Goal: Task Accomplishment & Management: Manage account settings

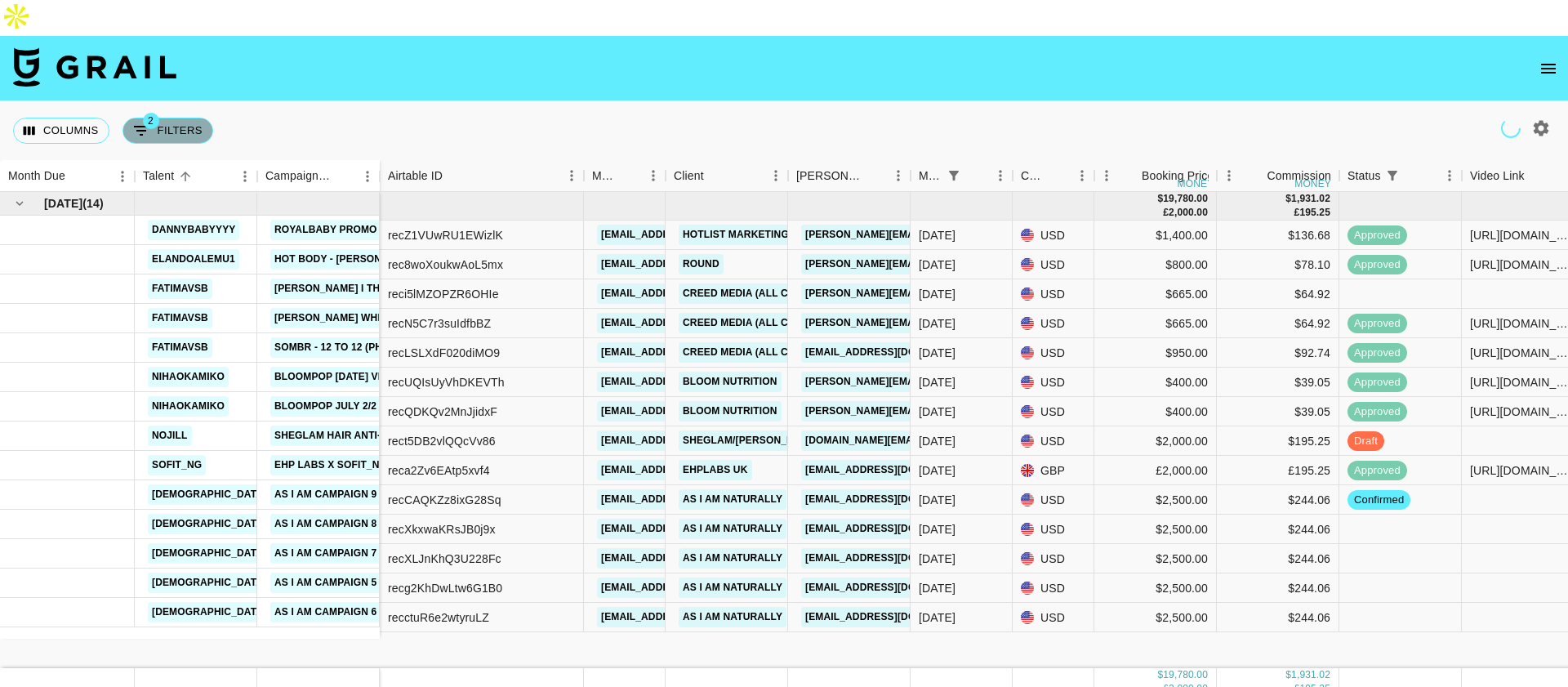
click at [188, 117] on button "2 Filters" at bounding box center [168, 130] width 91 height 27
select select "status"
select select "isNotAnyOf"
select select "monthDue2"
select select "[DATE]"
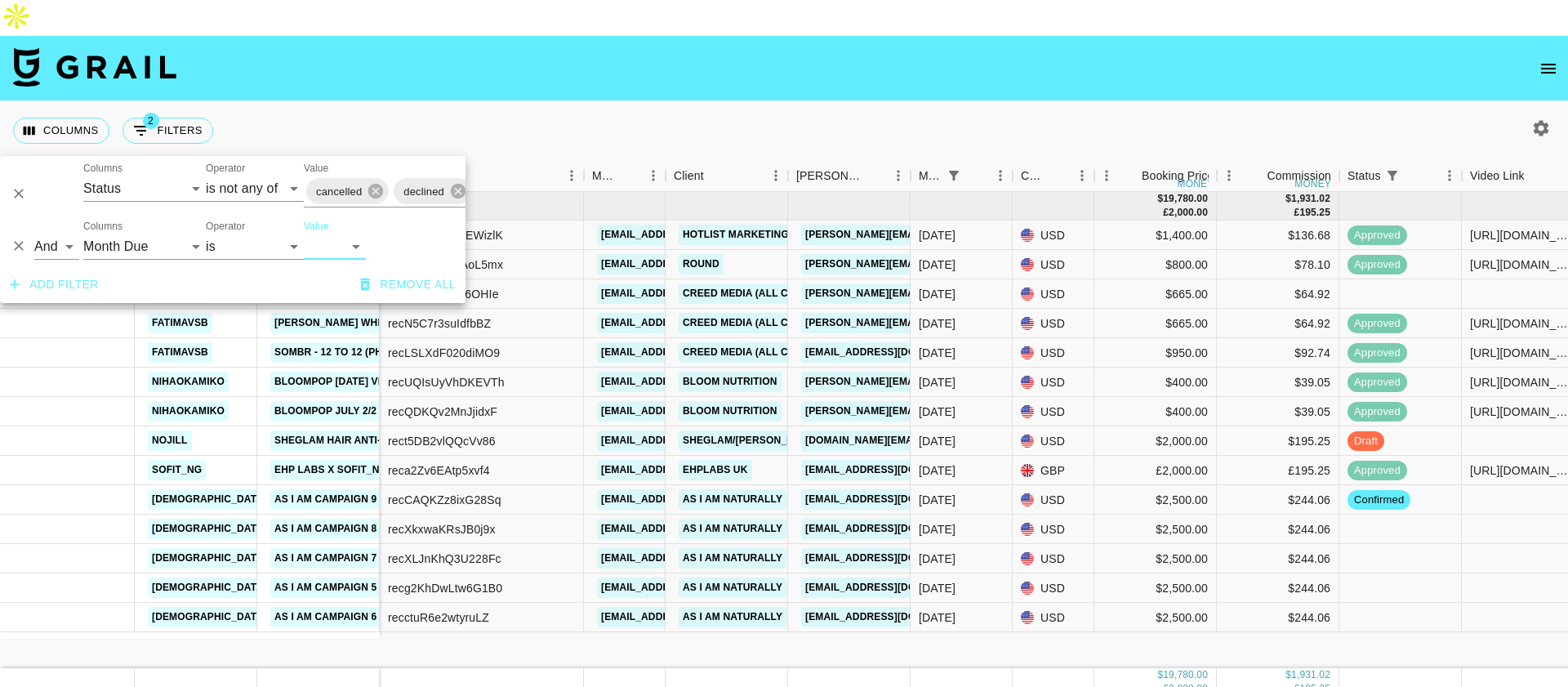
click at [549, 59] on nav at bounding box center [784, 68] width 1568 height 65
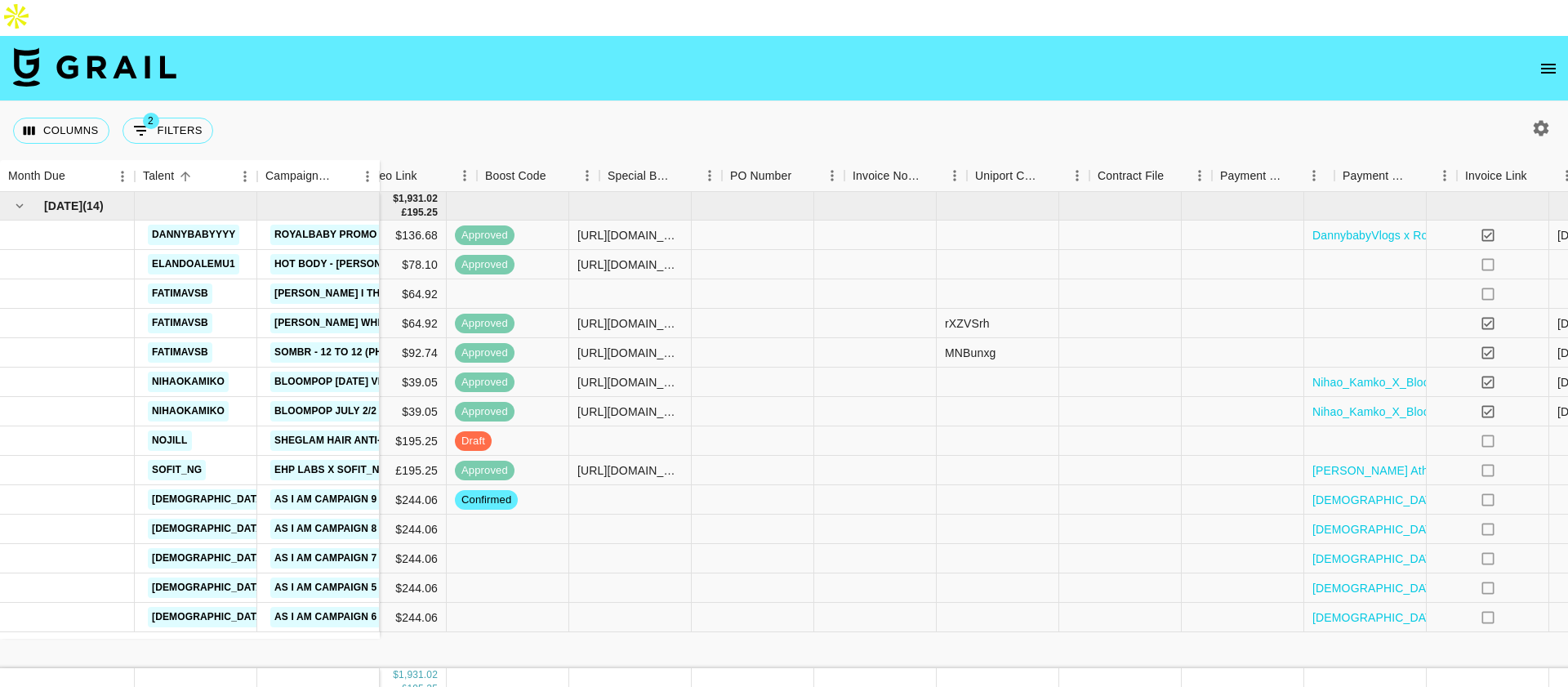
scroll to position [0, 1184]
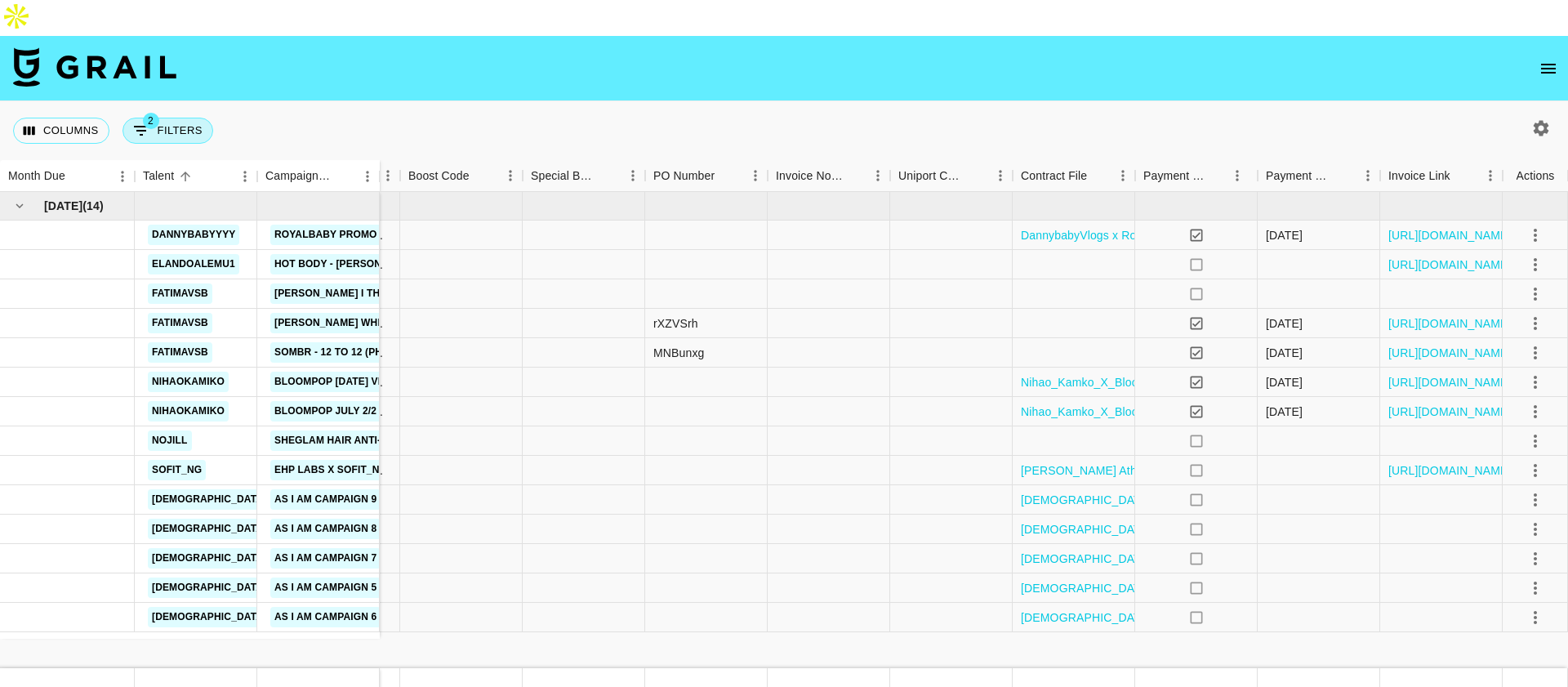
click at [187, 117] on button "2 Filters" at bounding box center [168, 130] width 91 height 27
select select "status"
select select "isNotAnyOf"
select select "monthDue2"
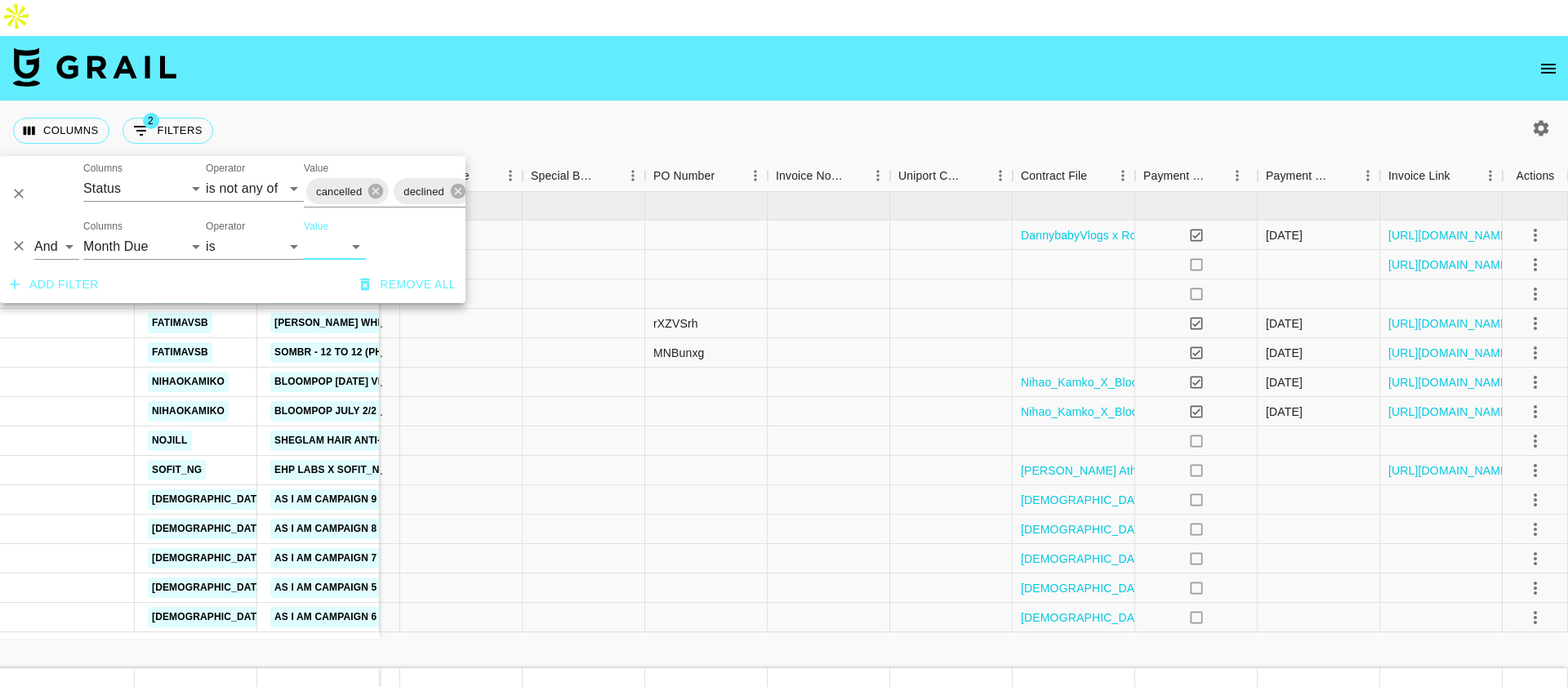
click at [339, 239] on select "[DATE] Sep '[DATE] [DATE] '[DATE] May '[DATE] Mar '[DATE] Jan '[DATE] Nov '[DAT…" at bounding box center [334, 246] width 62 height 27
select select "[DATE]"
click at [304, 234] on select "[DATE] Sep '[DATE] [DATE] '[DATE] May '[DATE] Mar '[DATE] Jan '[DATE] Nov '[DAT…" at bounding box center [334, 246] width 62 height 27
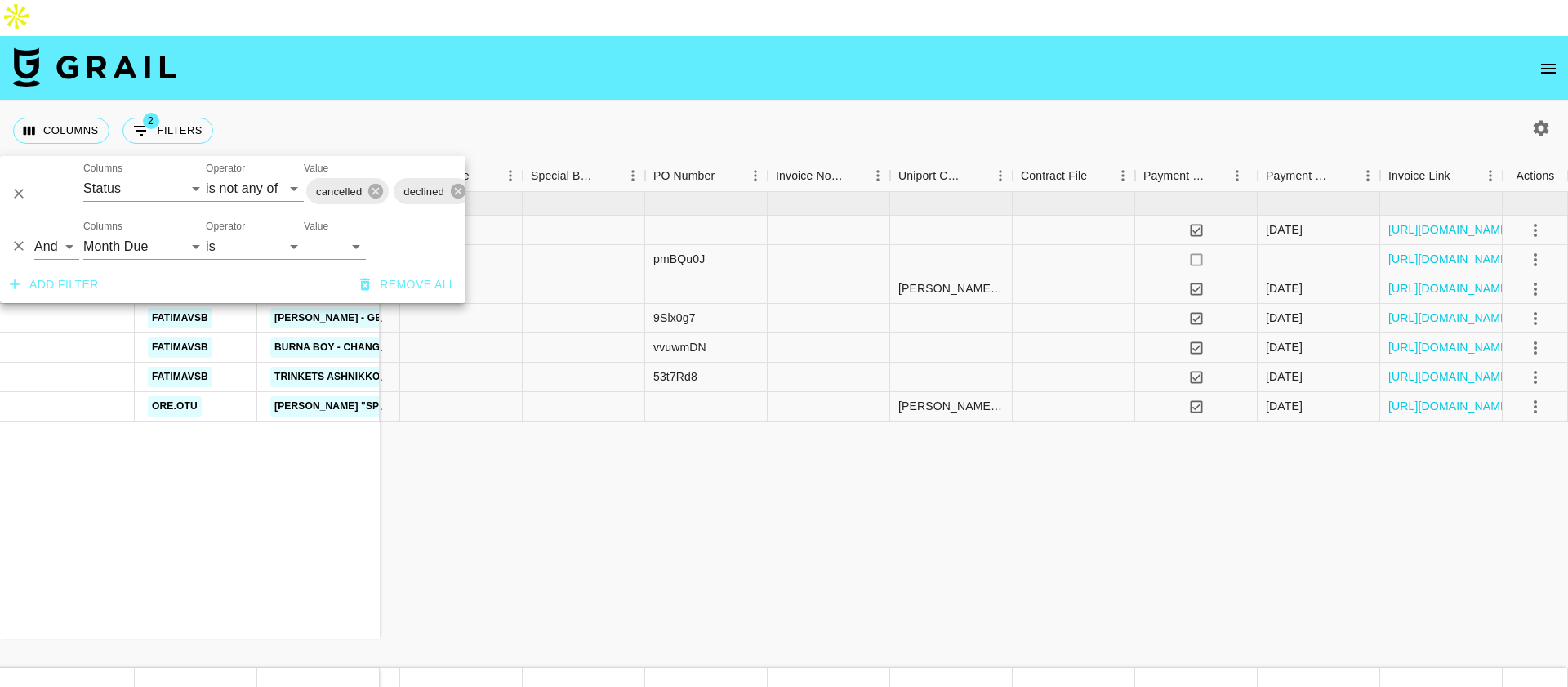
click at [602, 507] on div "[DATE] ( 7 ) colette_eli Luck of the Draw - [PERSON_NAME] elandoalemu1 Burna Bo…" at bounding box center [191, 430] width 2752 height 476
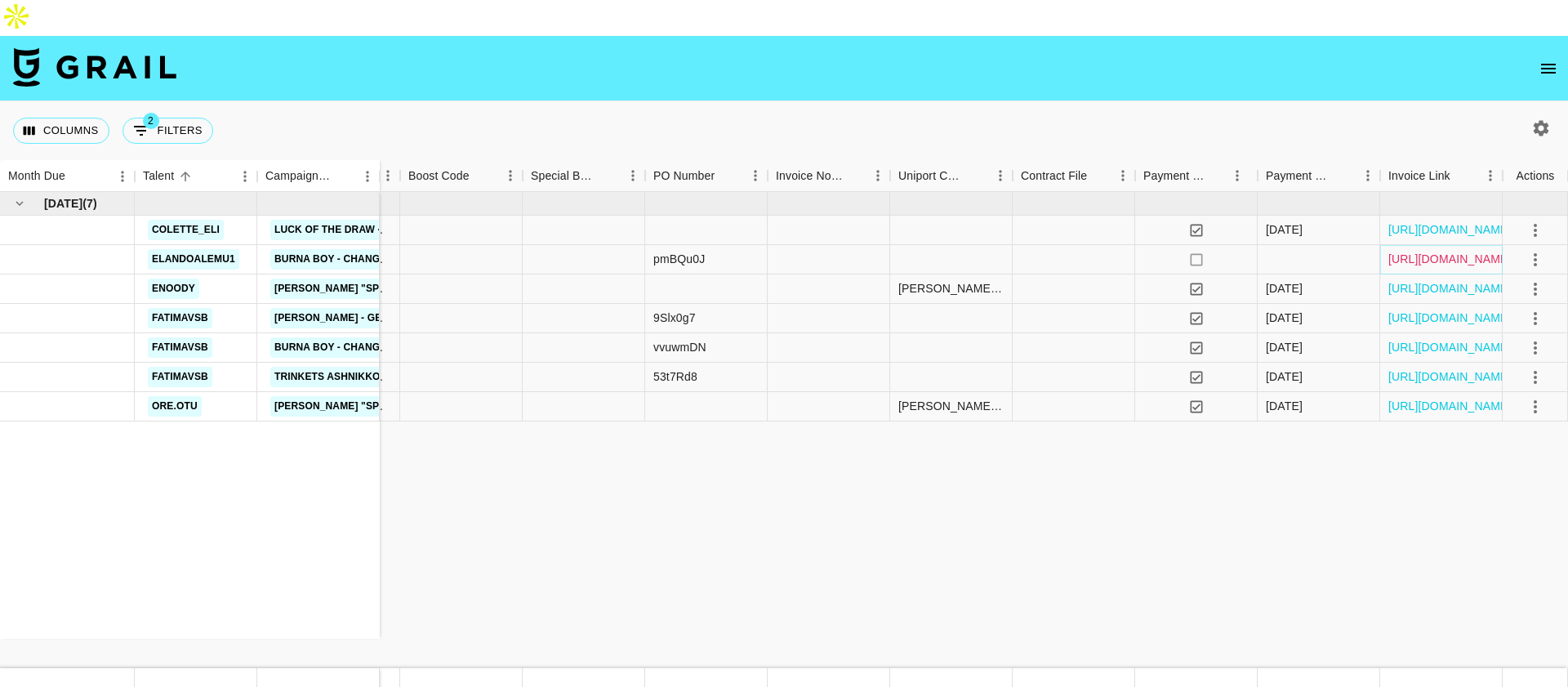
click at [1397, 250] on link "[URL][DOMAIN_NAME]" at bounding box center [1450, 258] width 123 height 17
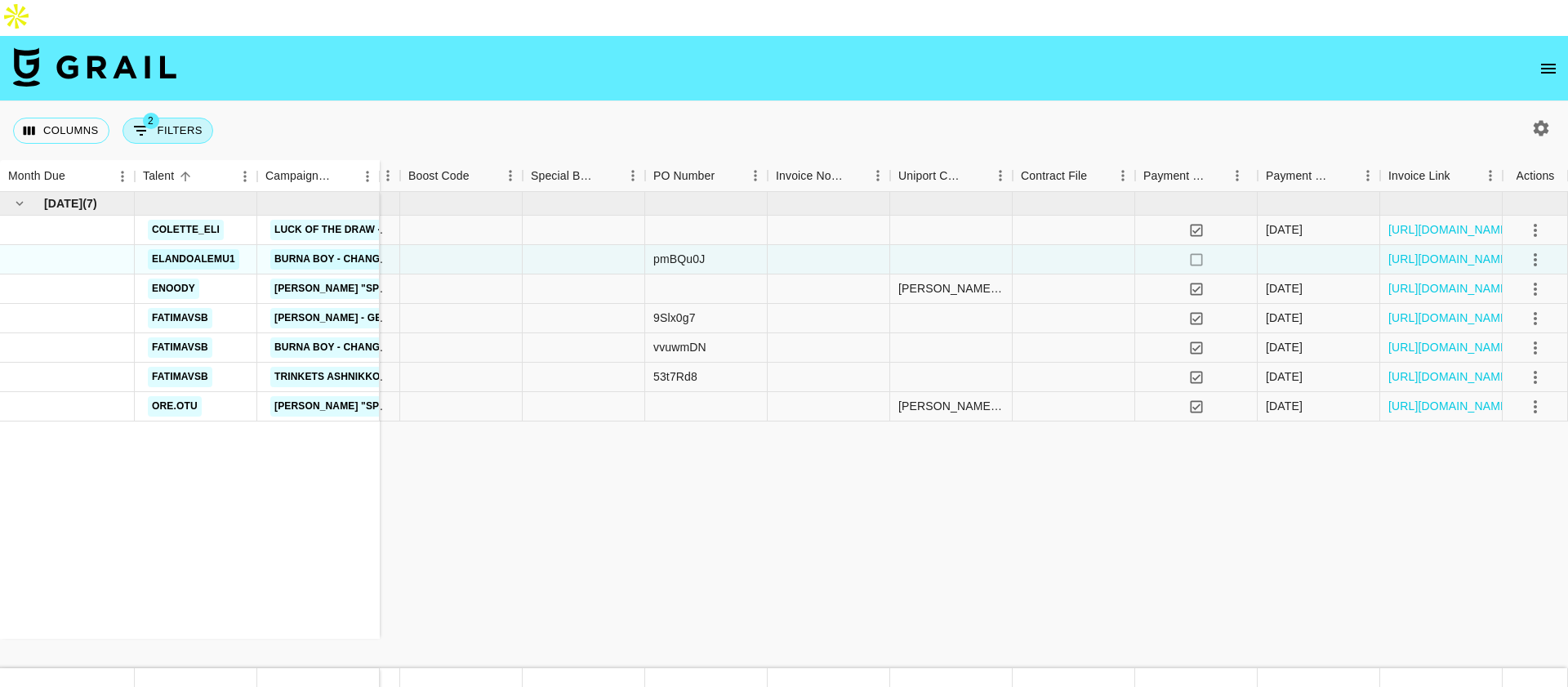
click at [150, 112] on span "2" at bounding box center [151, 120] width 17 height 17
select select "status"
select select "isNotAnyOf"
select select "monthDue2"
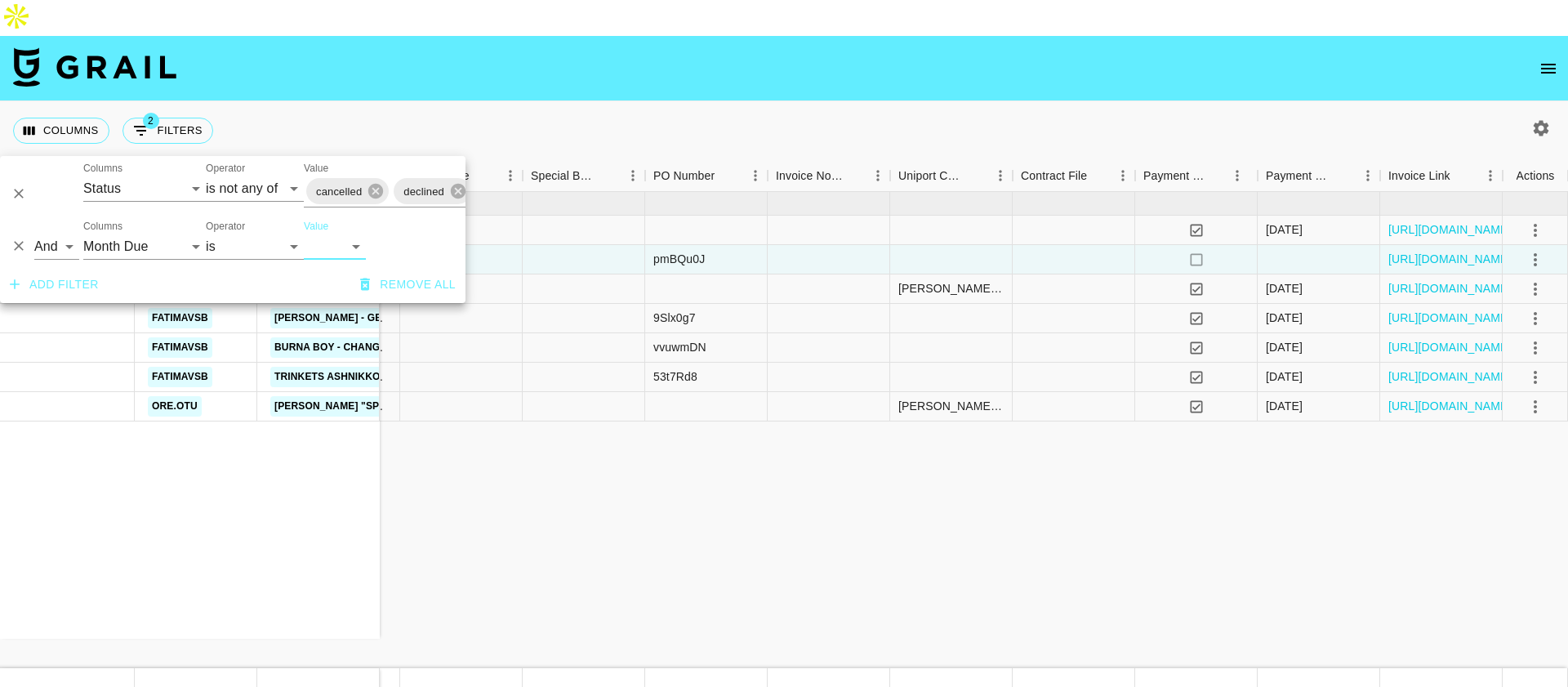
click at [358, 247] on select "[DATE] Sep '[DATE] [DATE] '[DATE] May '[DATE] Mar '[DATE] Jan '[DATE] Nov '[DAT…" at bounding box center [334, 246] width 62 height 27
select select "[DATE]"
click at [304, 234] on select "[DATE] Sep '[DATE] [DATE] '[DATE] May '[DATE] Mar '[DATE] Jan '[DATE] Nov '[DAT…" at bounding box center [334, 246] width 62 height 27
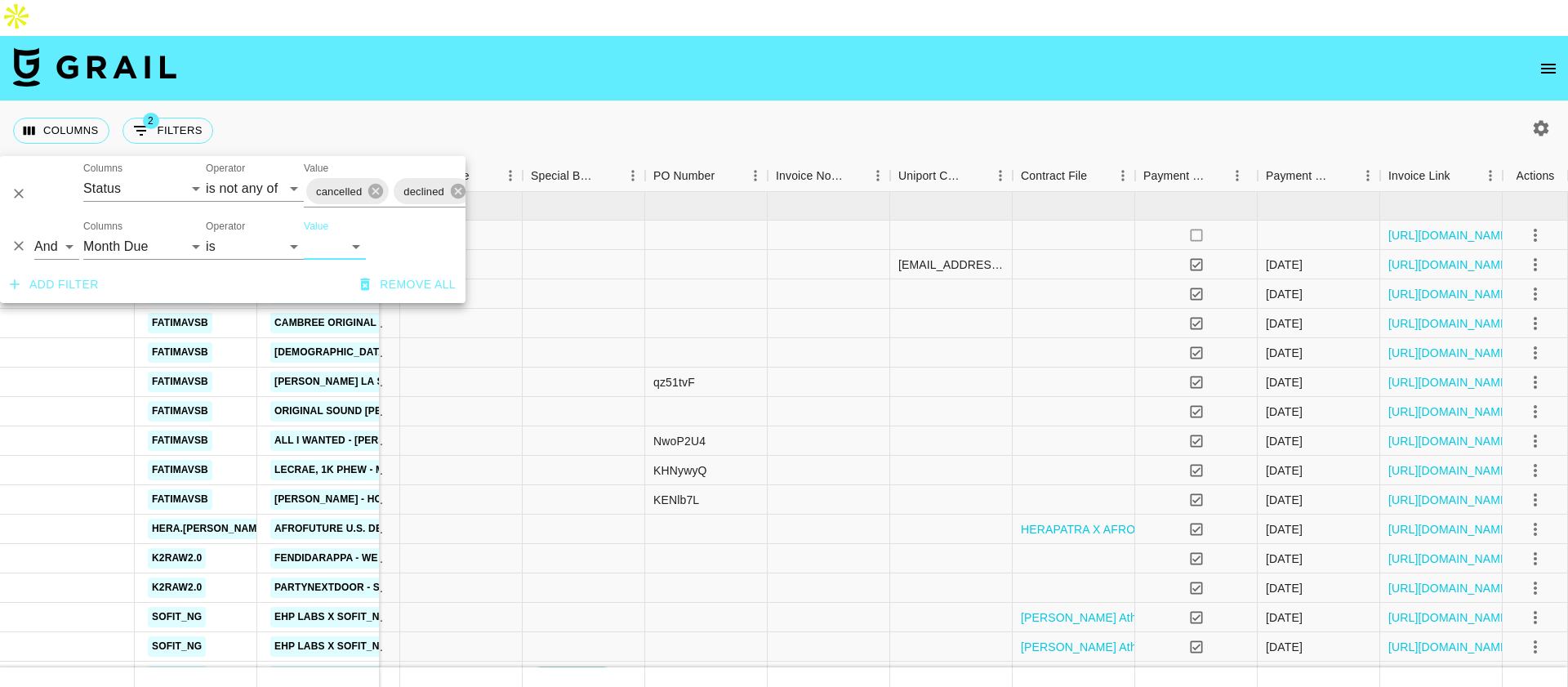
click at [753, 102] on div "Columns 2 Filters + Booking" at bounding box center [784, 131] width 1568 height 59
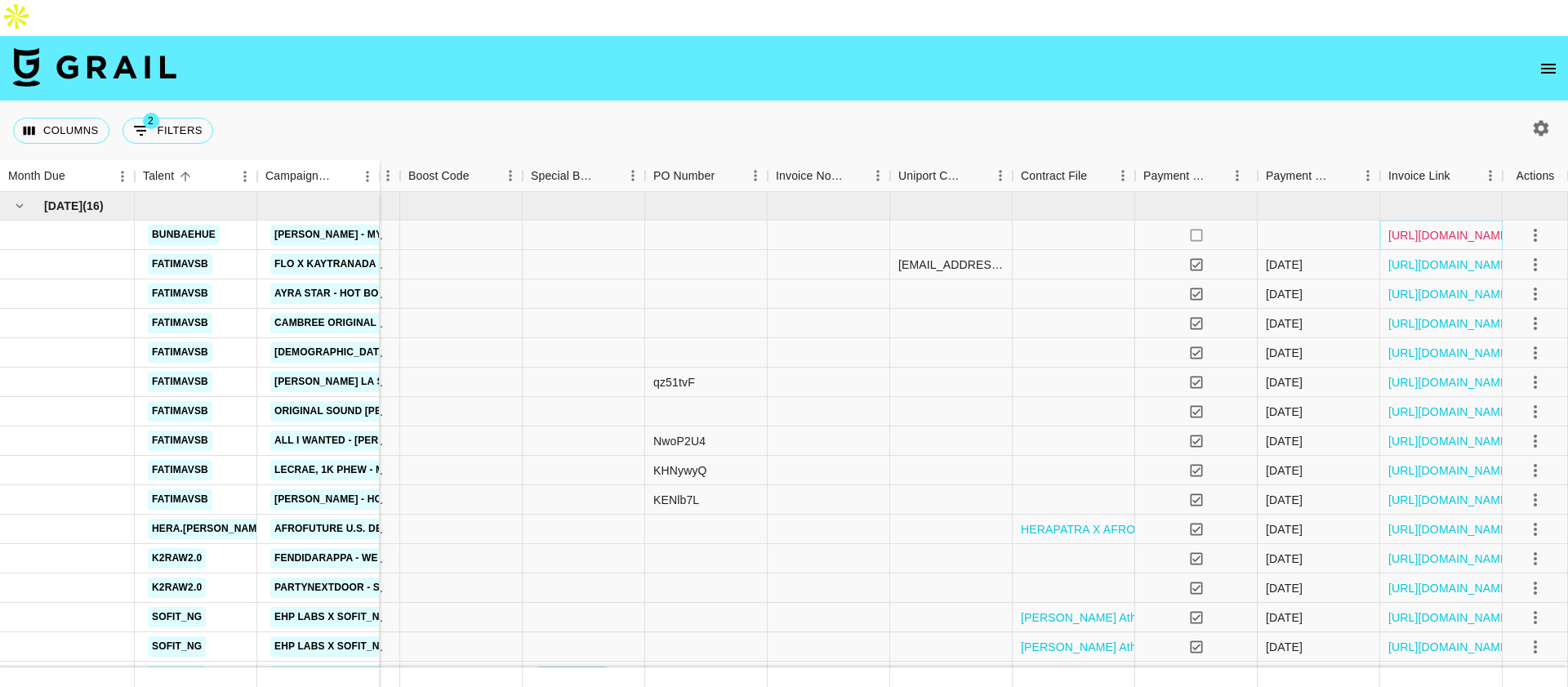
click at [1471, 227] on link "[URL][DOMAIN_NAME]" at bounding box center [1450, 235] width 123 height 17
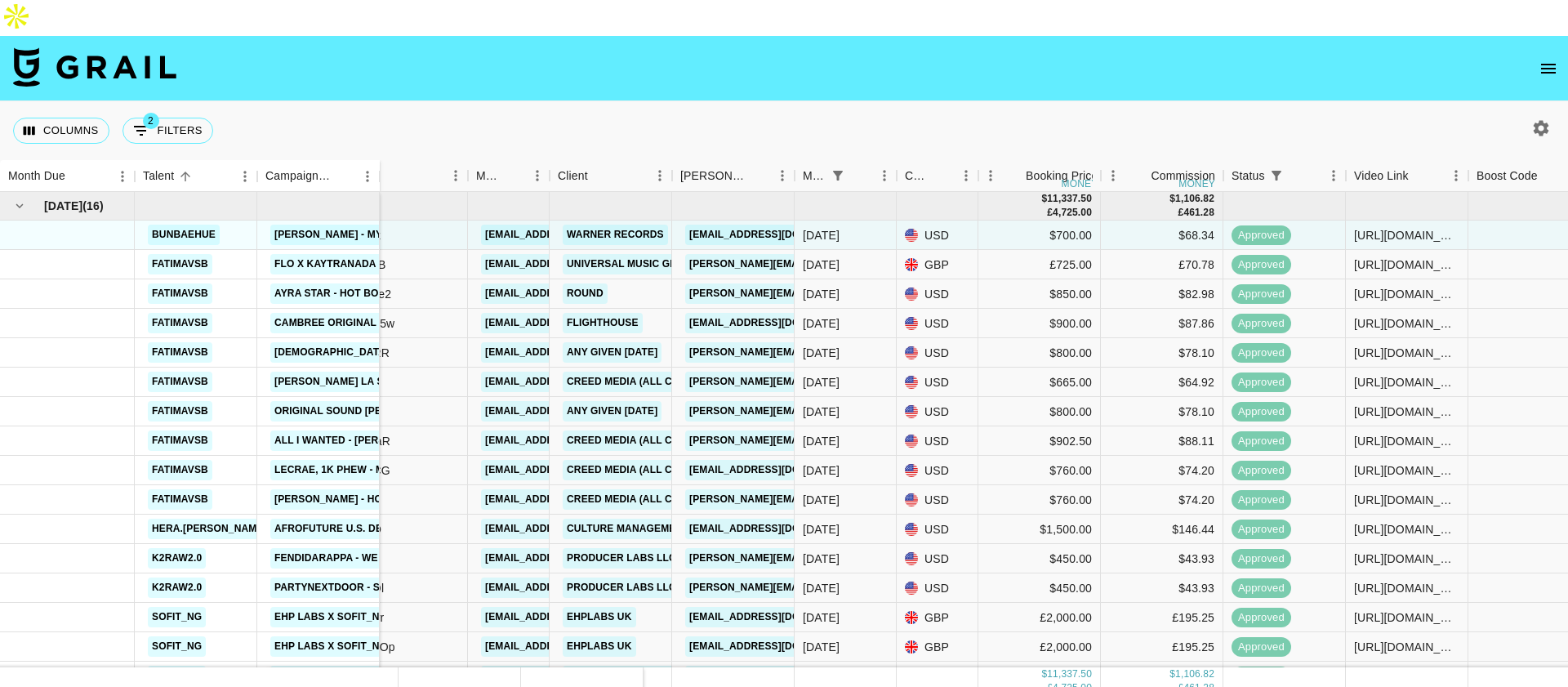
scroll to position [0, 0]
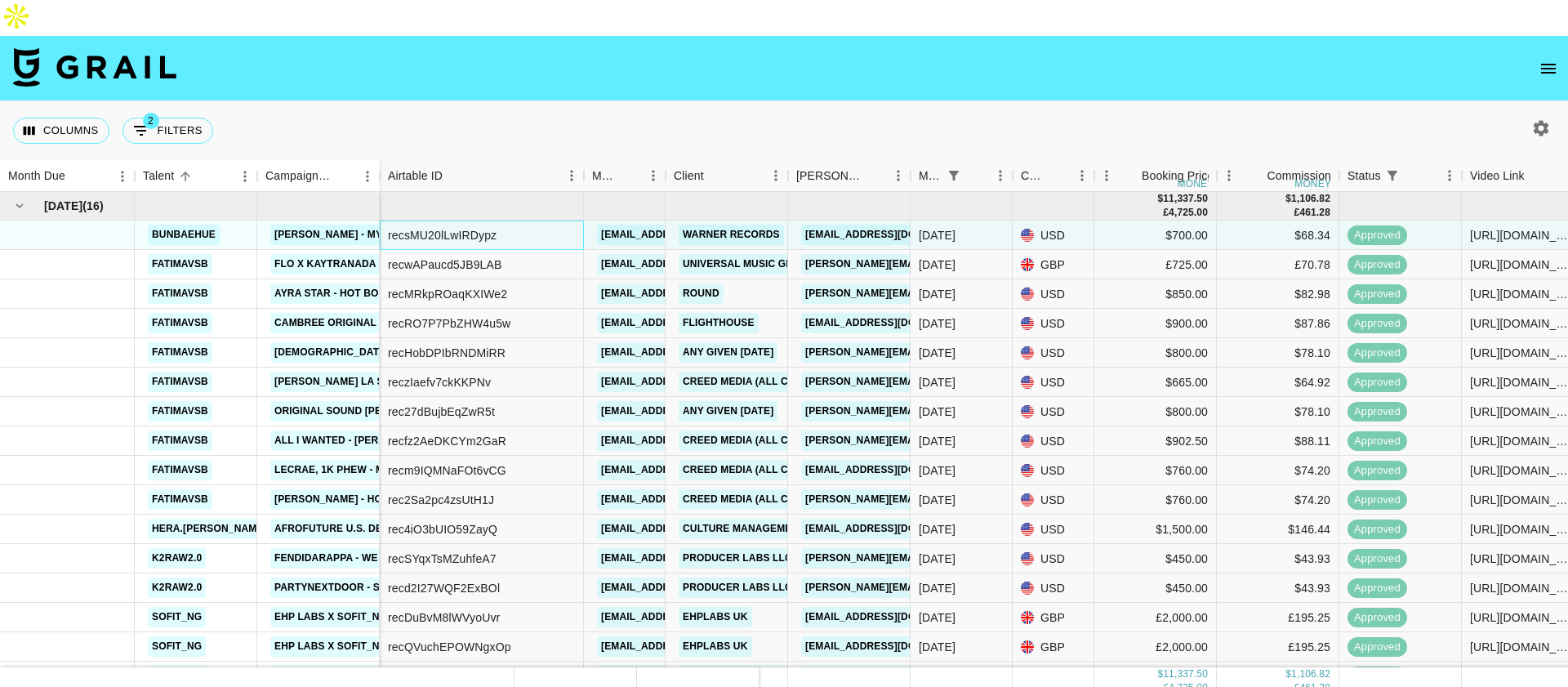
click at [483, 227] on div "recsMU20lLwIRDypz" at bounding box center [442, 235] width 108 height 17
copy div "recsMU20lLwIRDypz"
click at [143, 112] on span "2" at bounding box center [151, 120] width 17 height 17
select select "status"
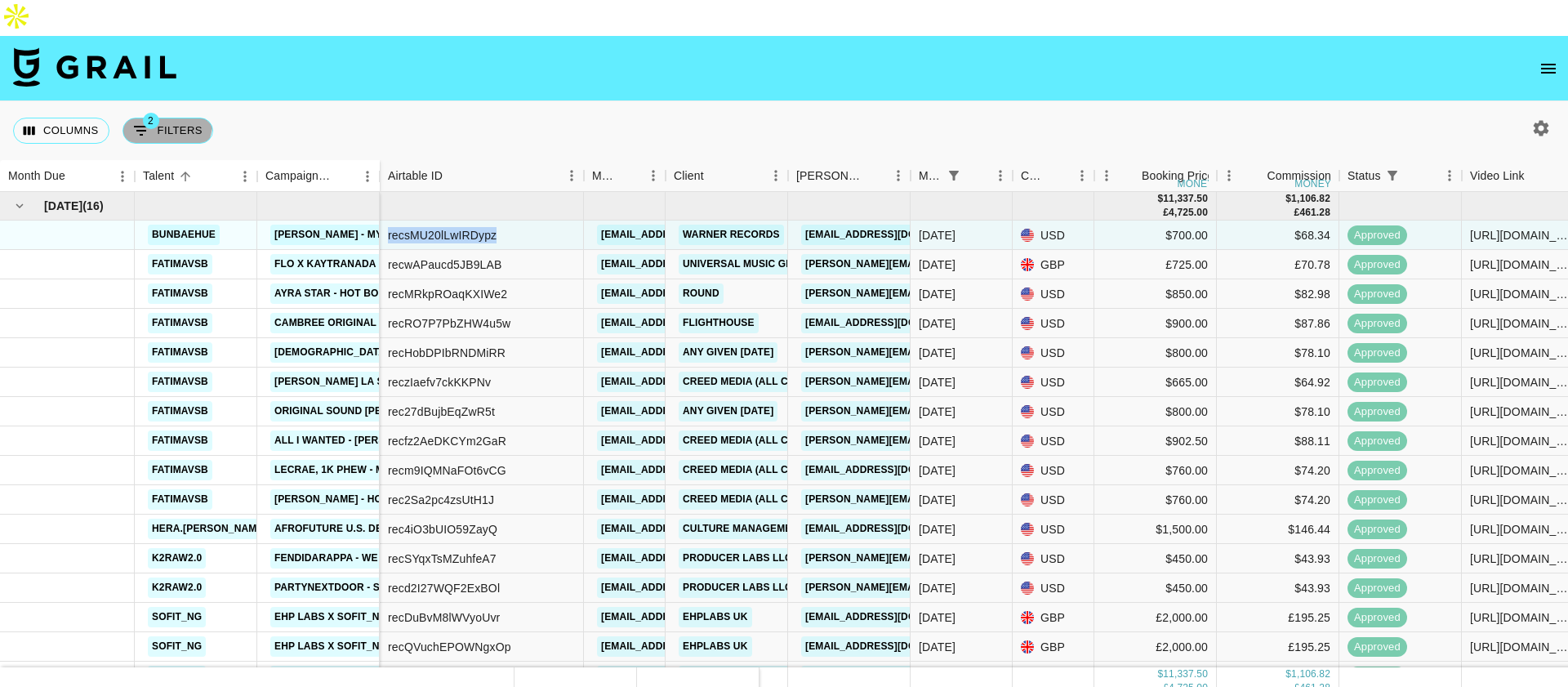
select select "isNotAnyOf"
select select "monthDue2"
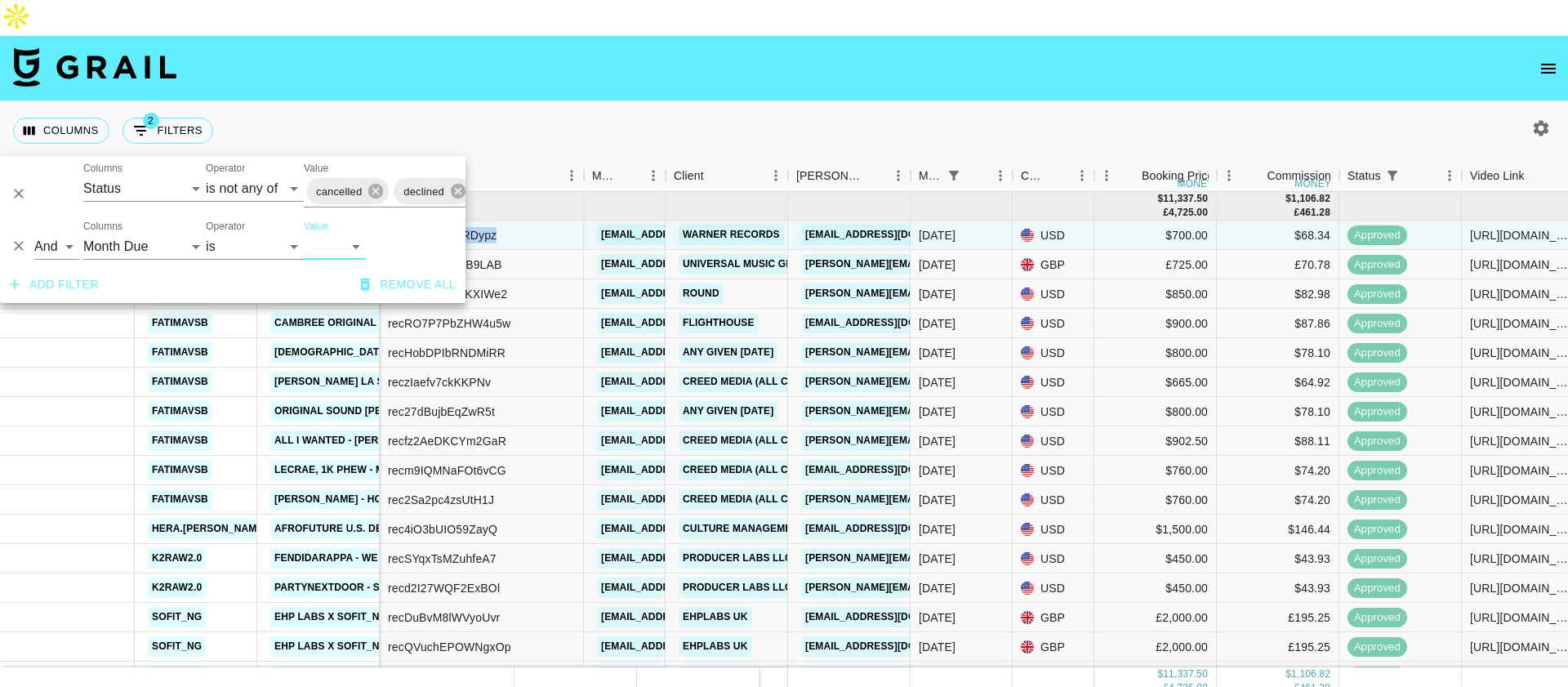
click at [347, 252] on select "[DATE] Sep '[DATE] [DATE] '[DATE] May '[DATE] Mar '[DATE] Jan '[DATE] Nov '[DAT…" at bounding box center [334, 246] width 62 height 27
select select "[DATE]"
click at [304, 234] on select "[DATE] Sep '[DATE] [DATE] '[DATE] May '[DATE] Mar '[DATE] Jan '[DATE] Nov '[DAT…" at bounding box center [334, 246] width 62 height 27
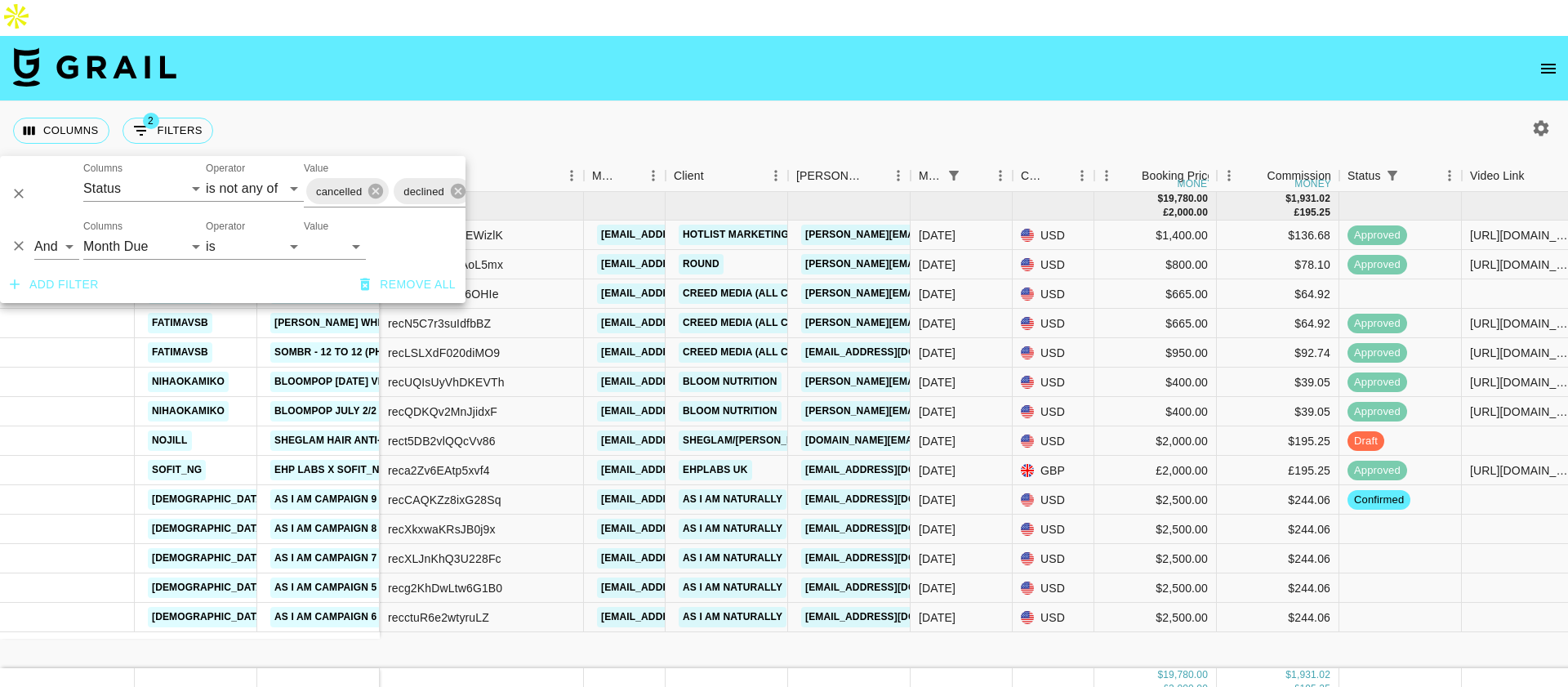
click at [623, 102] on div "Columns 2 Filters + Booking" at bounding box center [784, 131] width 1568 height 59
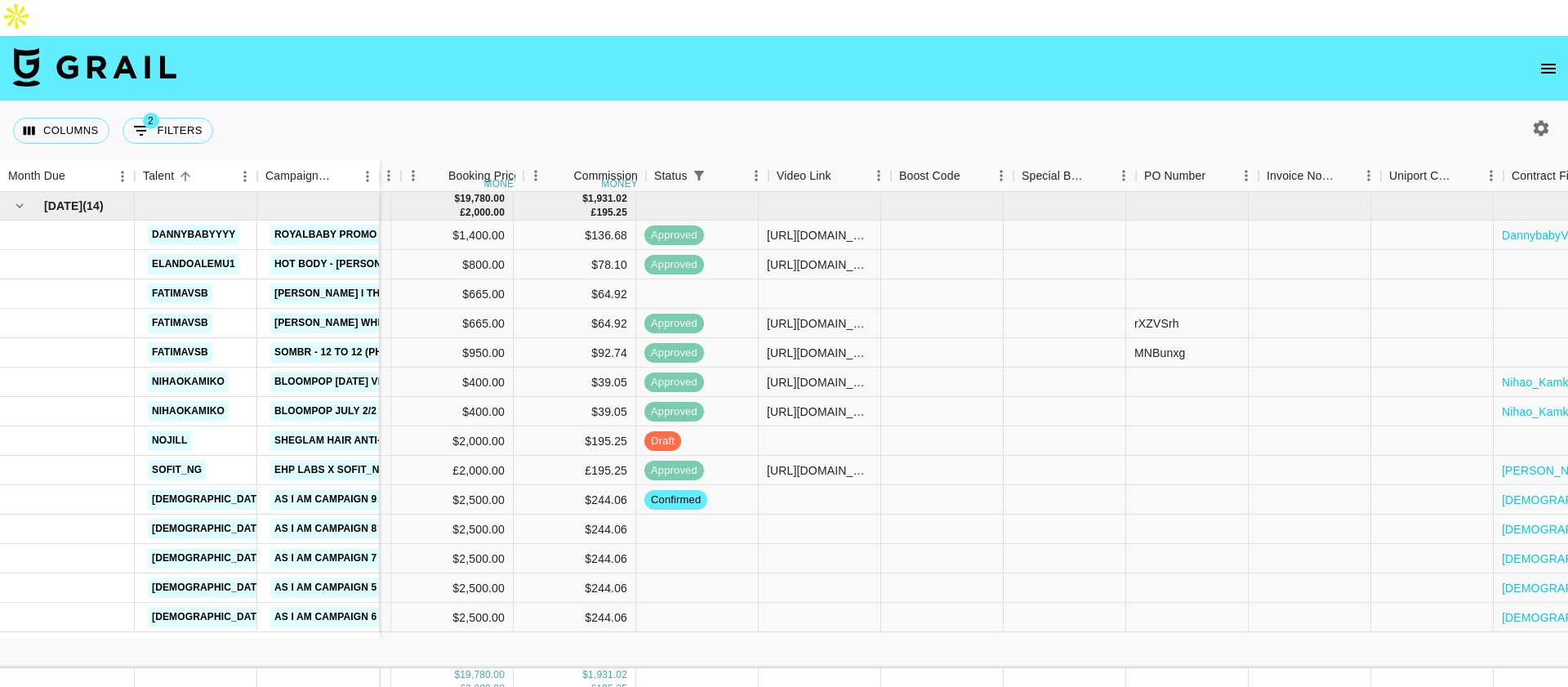
scroll to position [0, 735]
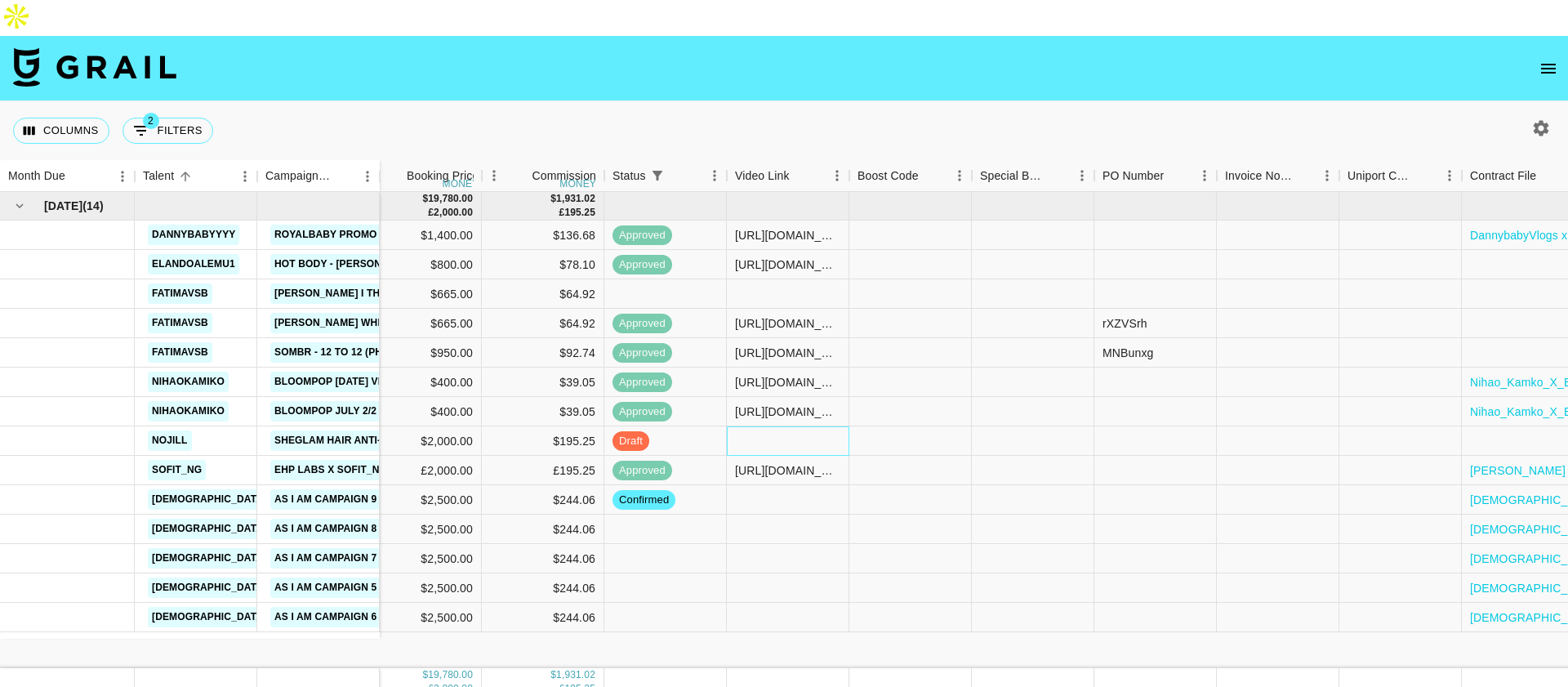
click at [777, 426] on div at bounding box center [788, 441] width 122 height 30
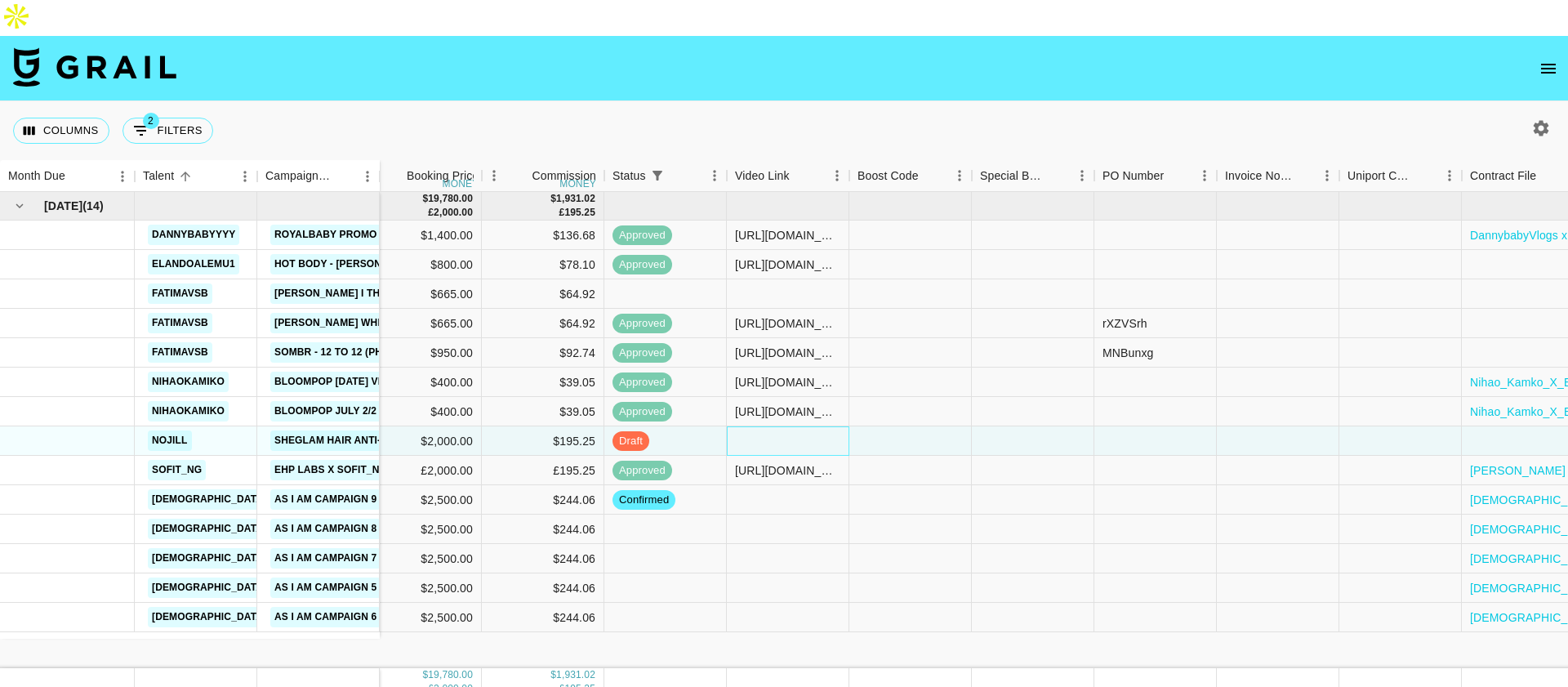
click at [777, 426] on div at bounding box center [788, 441] width 122 height 30
type input "[URL][DOMAIN_NAME]"
click at [853, 426] on div at bounding box center [910, 441] width 122 height 30
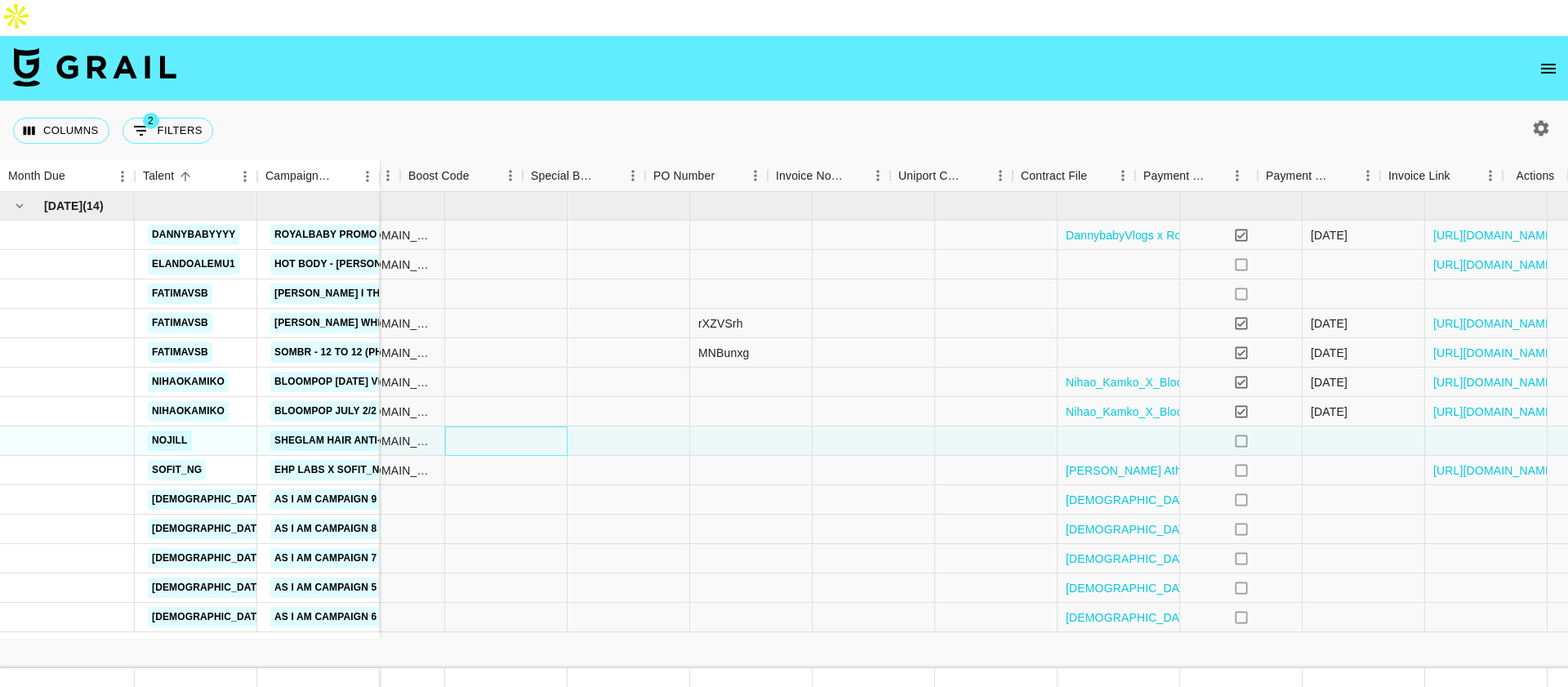
scroll to position [0, 1184]
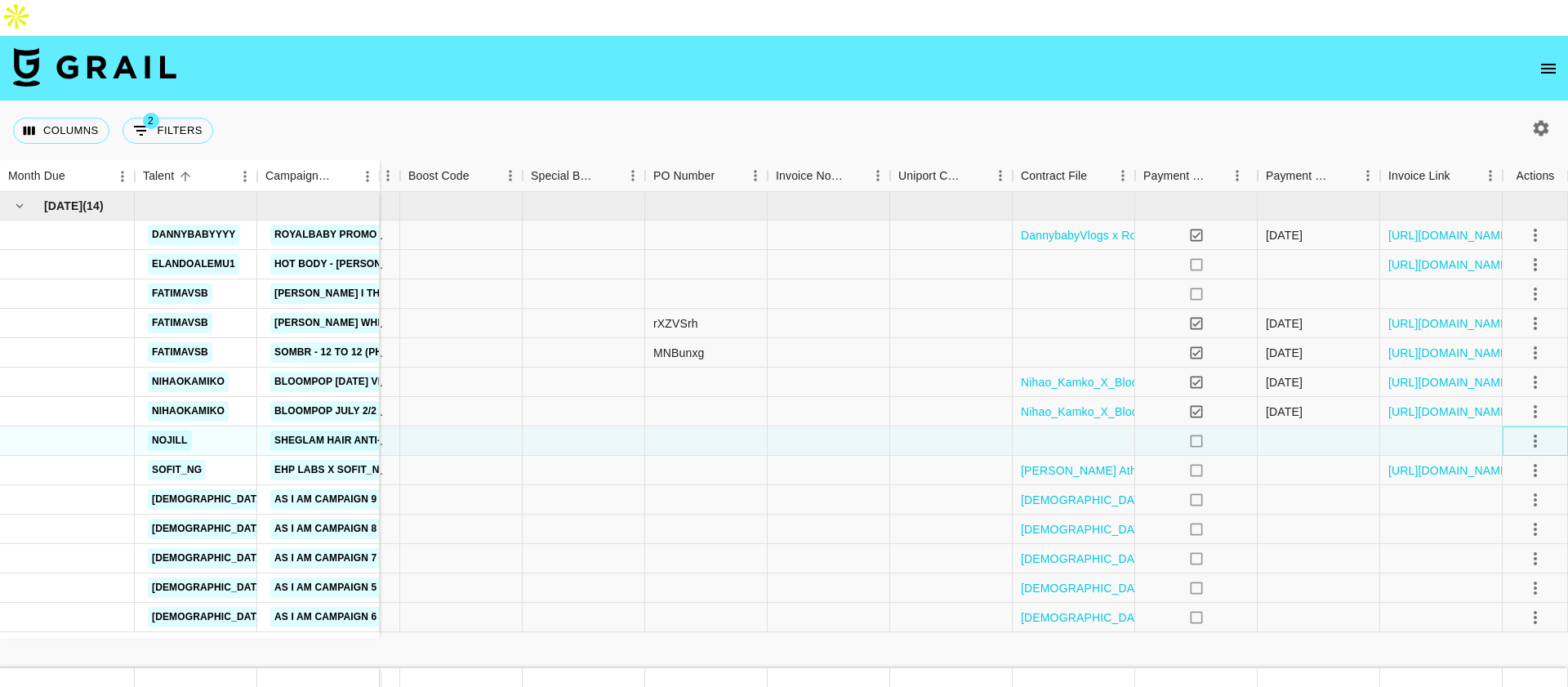
click at [1515, 426] on div at bounding box center [1535, 441] width 65 height 30
click at [1532, 431] on icon "select merge strategy" at bounding box center [1535, 441] width 20 height 20
click at [1494, 549] on div "Approve" at bounding box center [1501, 558] width 50 height 20
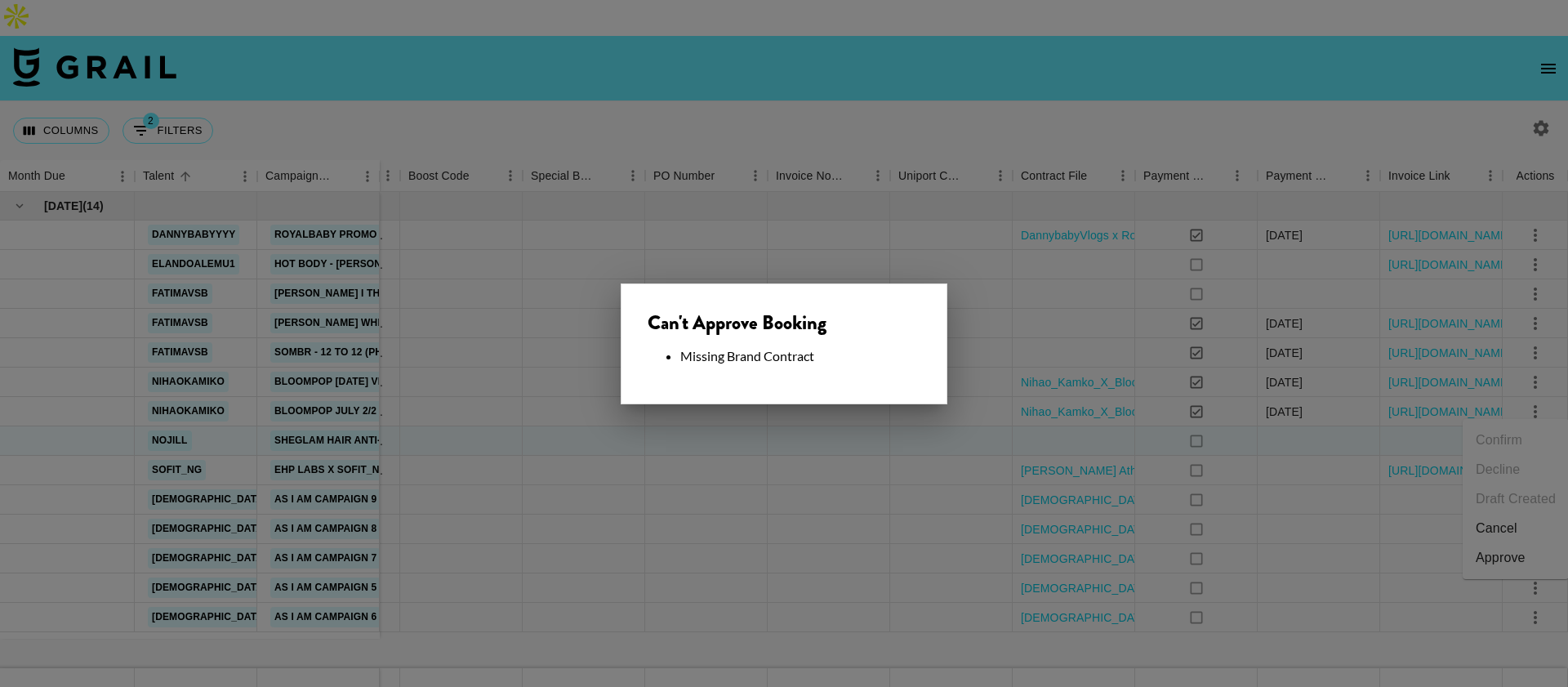
click at [1010, 426] on div at bounding box center [784, 343] width 1568 height 687
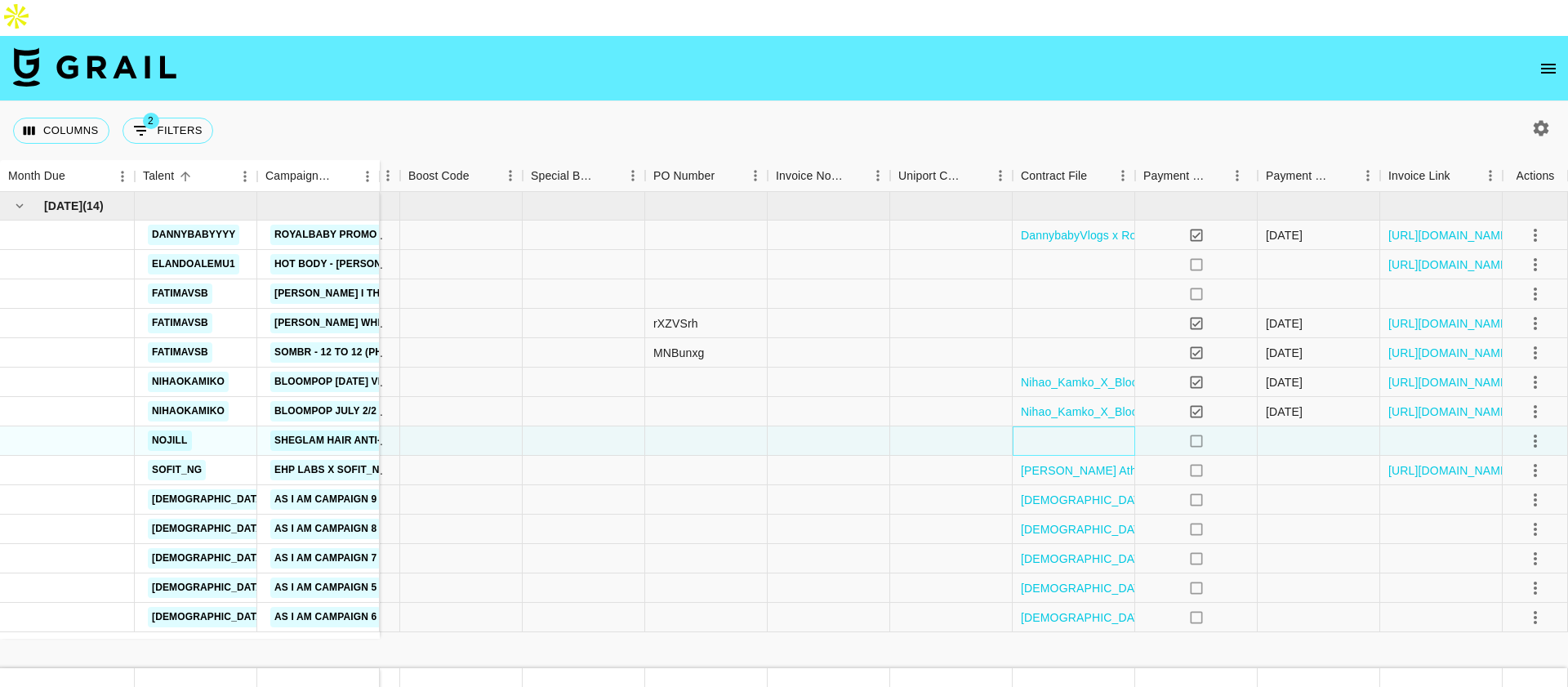
click at [1042, 426] on div at bounding box center [1074, 441] width 122 height 30
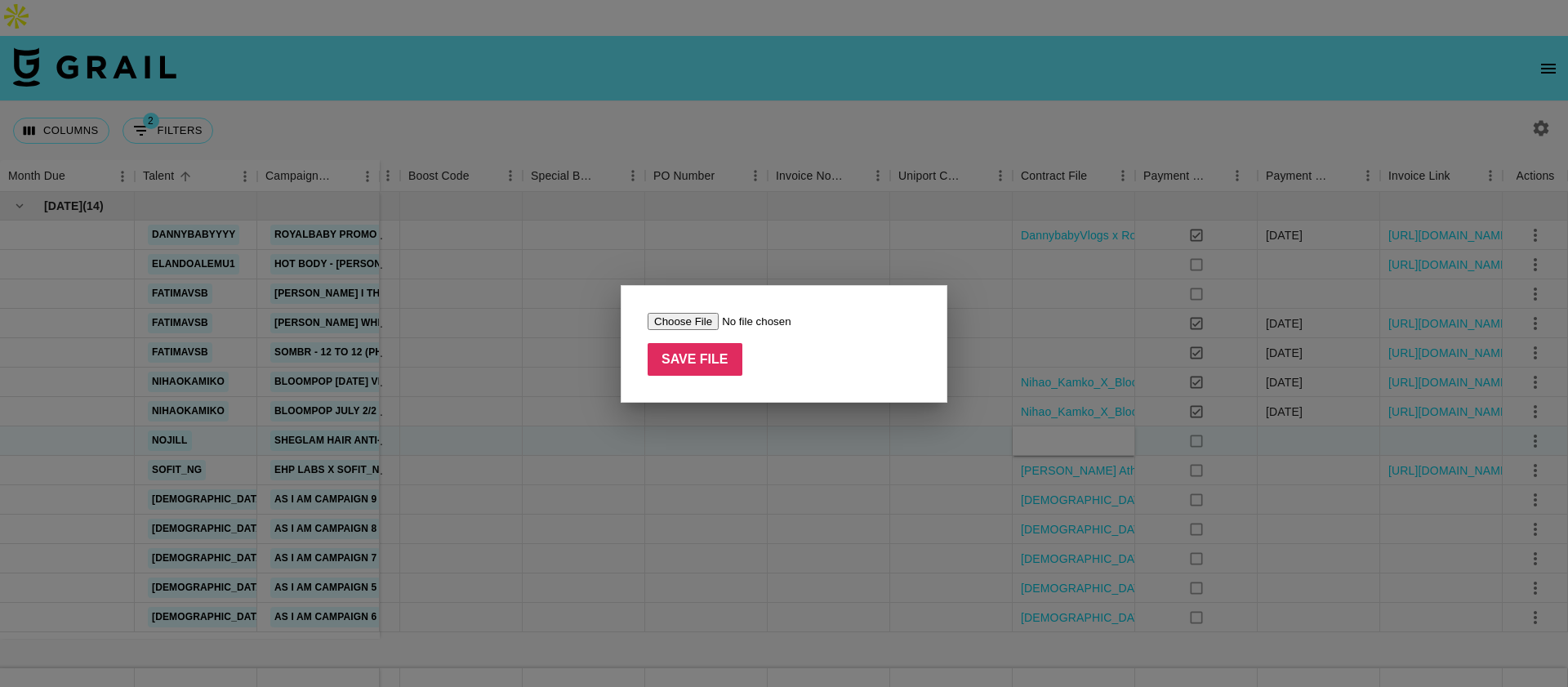
click at [695, 321] on input "file" at bounding box center [751, 320] width 207 height 17
type input "C:\fakepath\SIGNED [PERSON_NAME] SHEGLAM Influencer Agreement (1).pdf"
click at [692, 352] on input "Save File" at bounding box center [695, 359] width 95 height 33
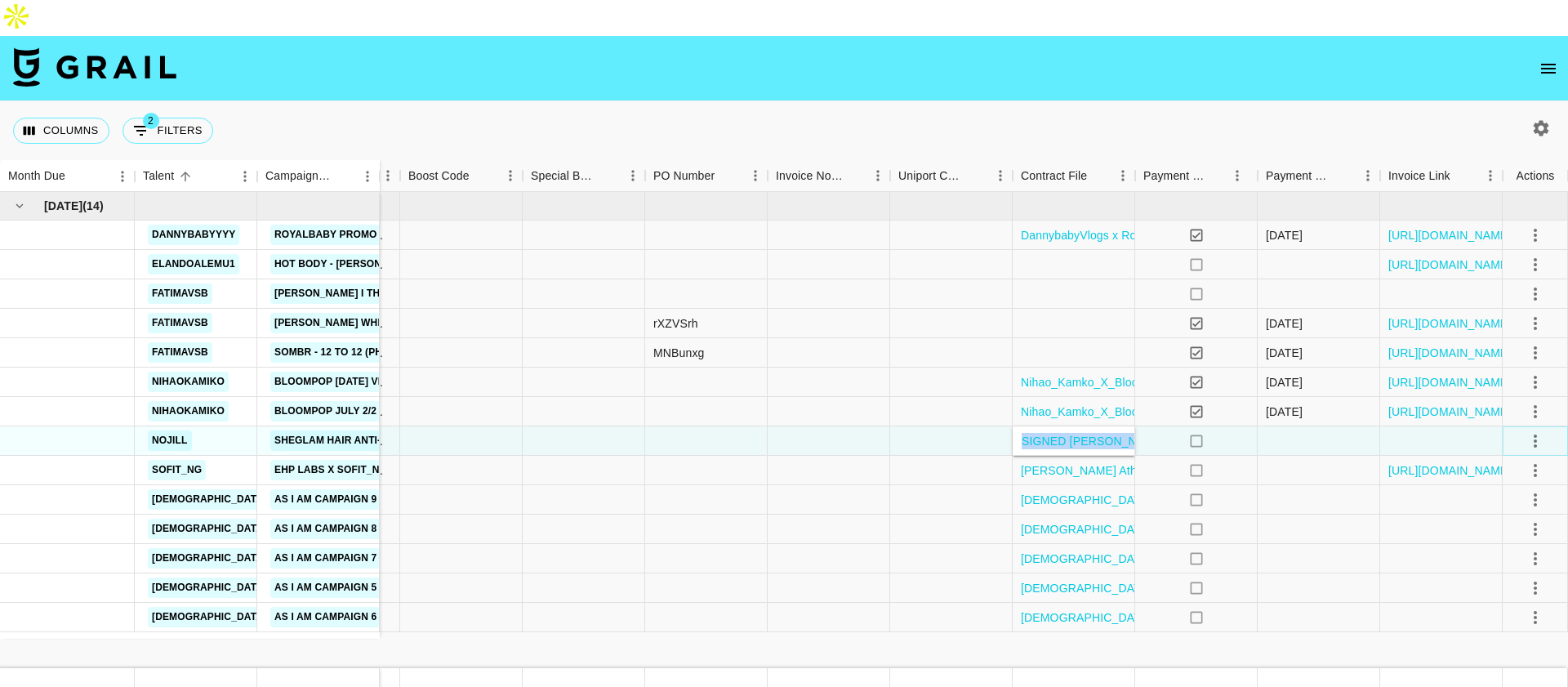
click at [1532, 431] on icon "select merge strategy" at bounding box center [1535, 441] width 20 height 20
click at [1493, 565] on div "Approve" at bounding box center [1501, 558] width 50 height 20
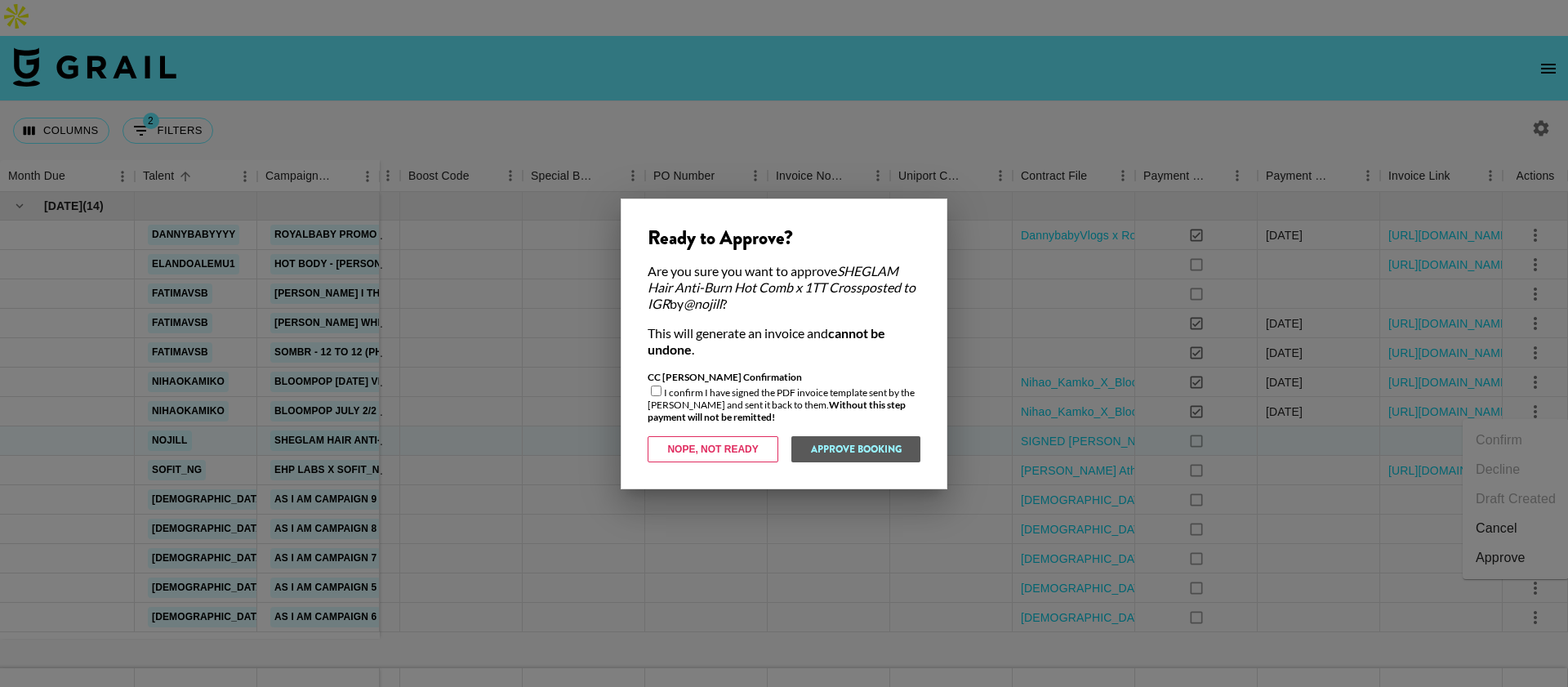
click at [611, 369] on div at bounding box center [784, 343] width 1568 height 687
